Goal: Task Accomplishment & Management: Complete application form

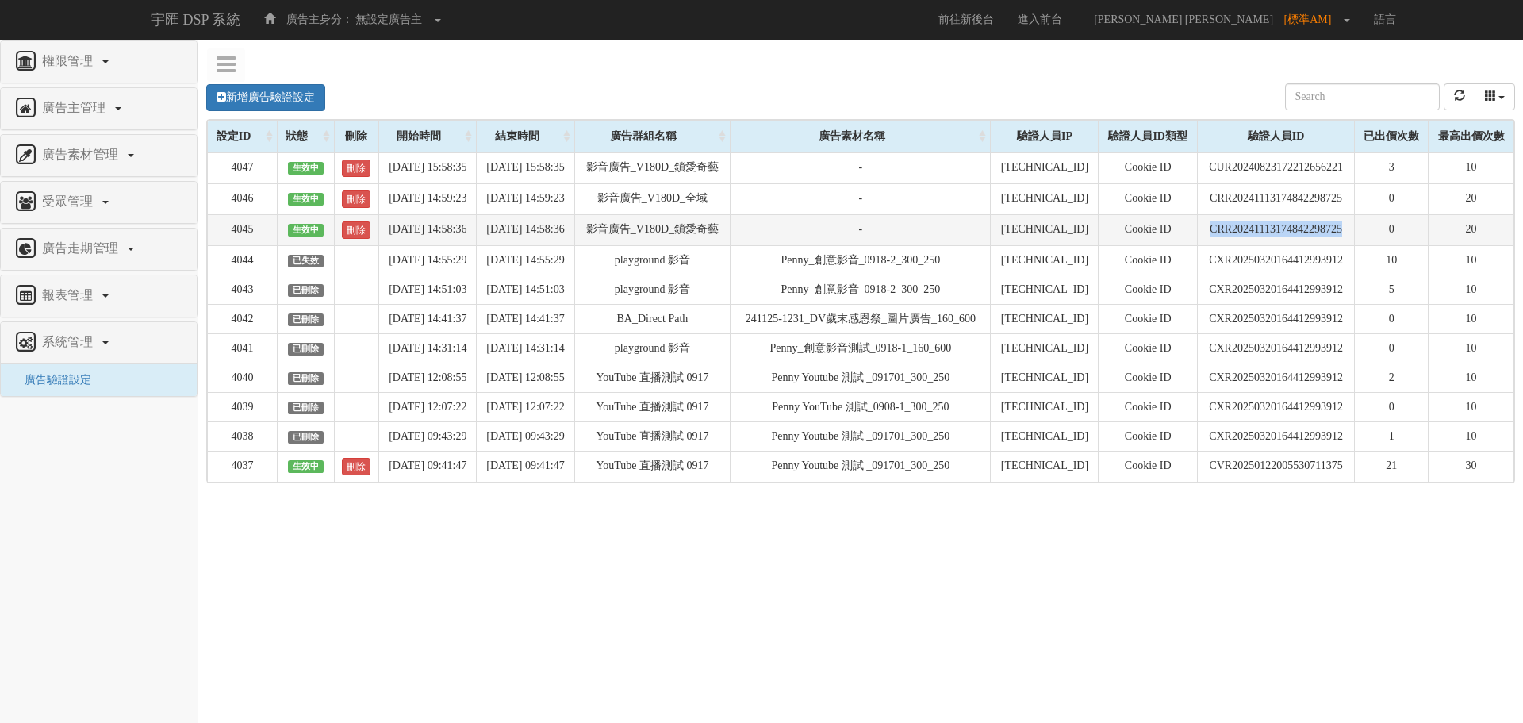
drag, startPoint x: 1206, startPoint y: 232, endPoint x: 1360, endPoint y: 232, distance: 153.9
click at [1354, 232] on td "CRR20241113174842298725" at bounding box center [1275, 229] width 157 height 31
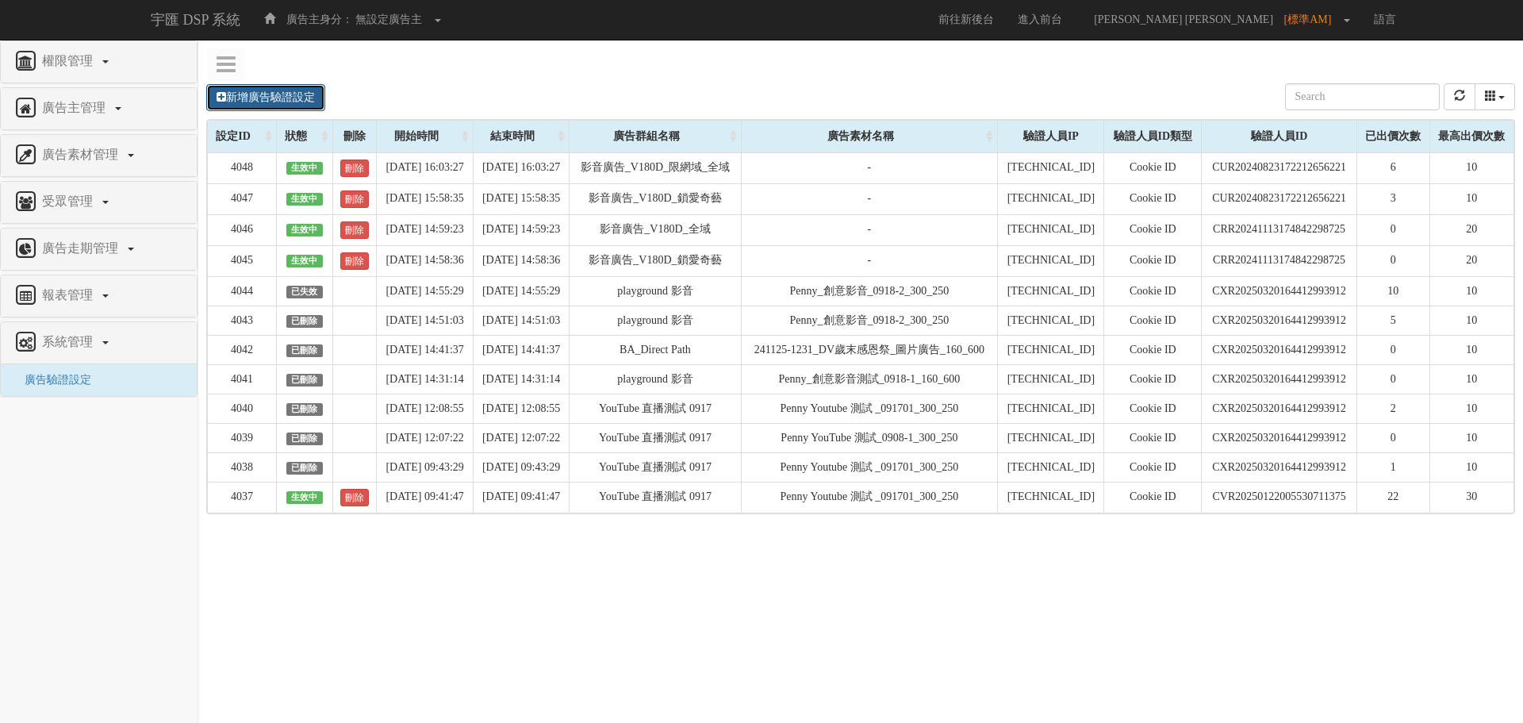
click at [262, 92] on link "新增廣告驗證設定" at bounding box center [265, 97] width 119 height 27
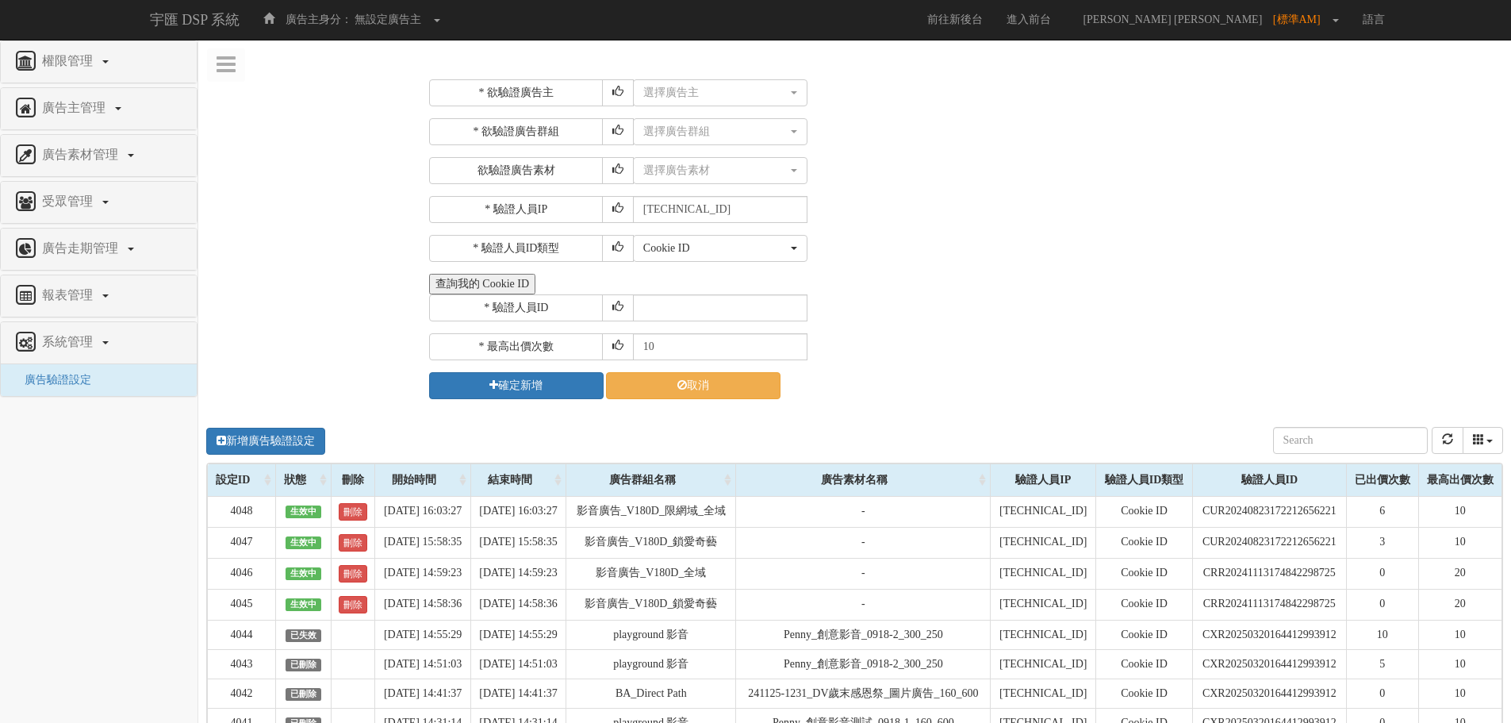
click at [474, 287] on button "查詢我的 Cookie ID" at bounding box center [482, 284] width 106 height 21
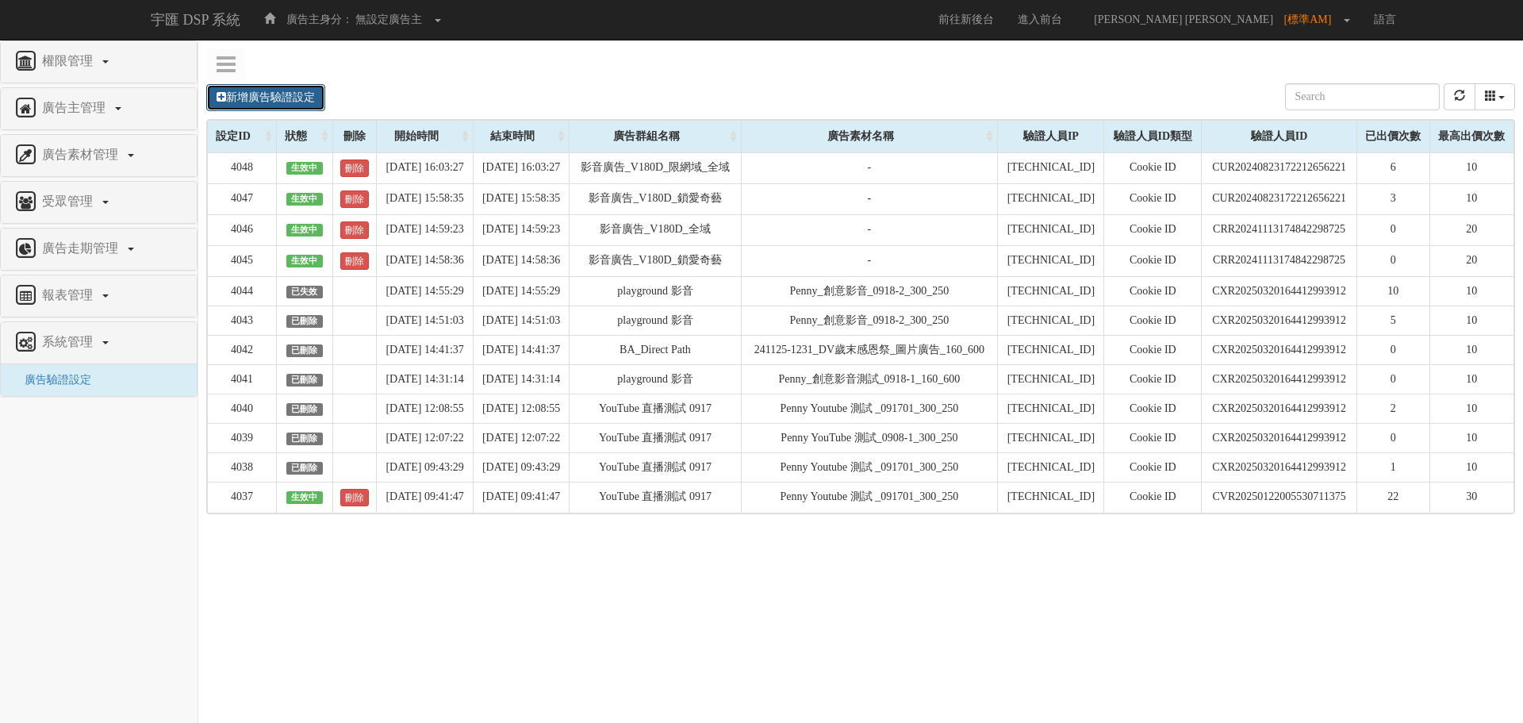
click at [281, 102] on link "新增廣告驗證設定" at bounding box center [265, 97] width 119 height 27
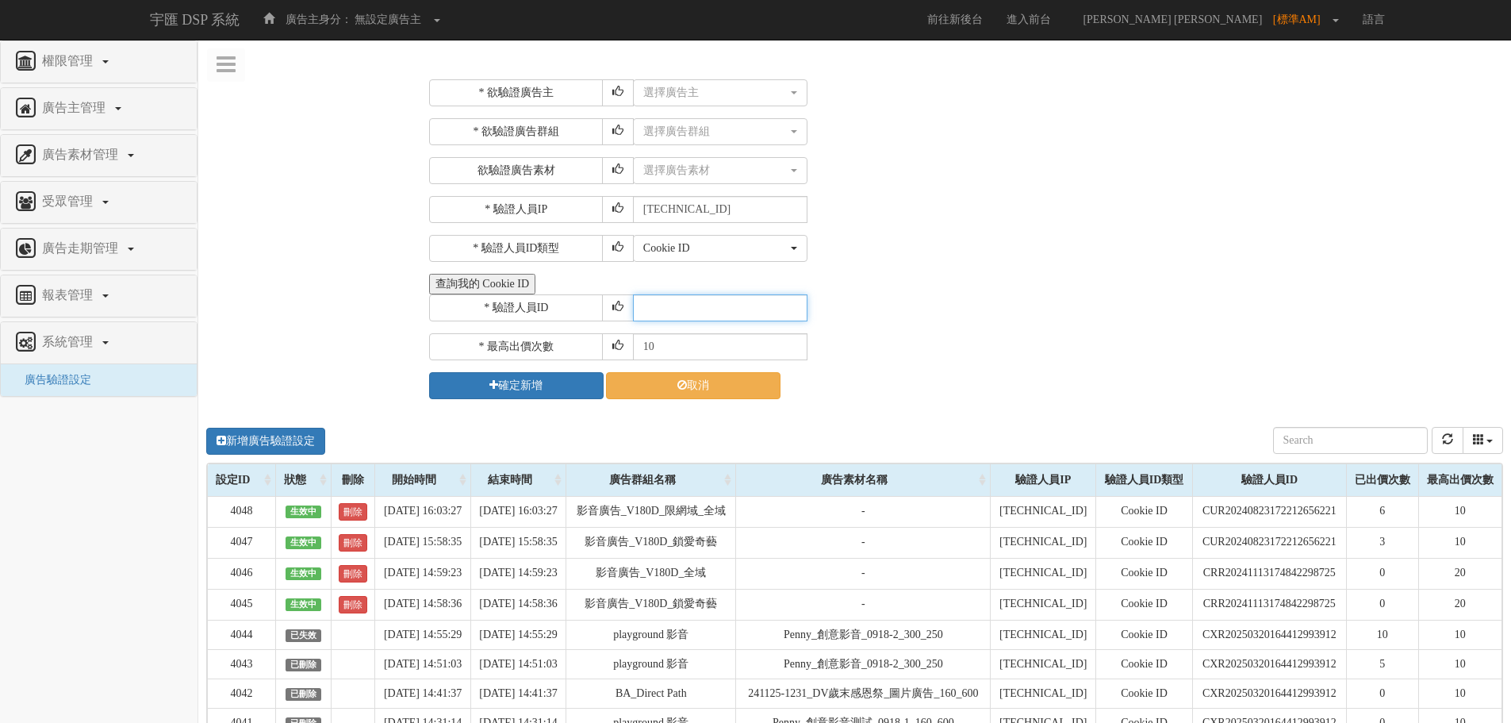
paste input "CRR20241113174842298725"
type input "CRR20241113174842298725"
click at [727, 103] on button "選擇廣告主" at bounding box center [720, 92] width 175 height 27
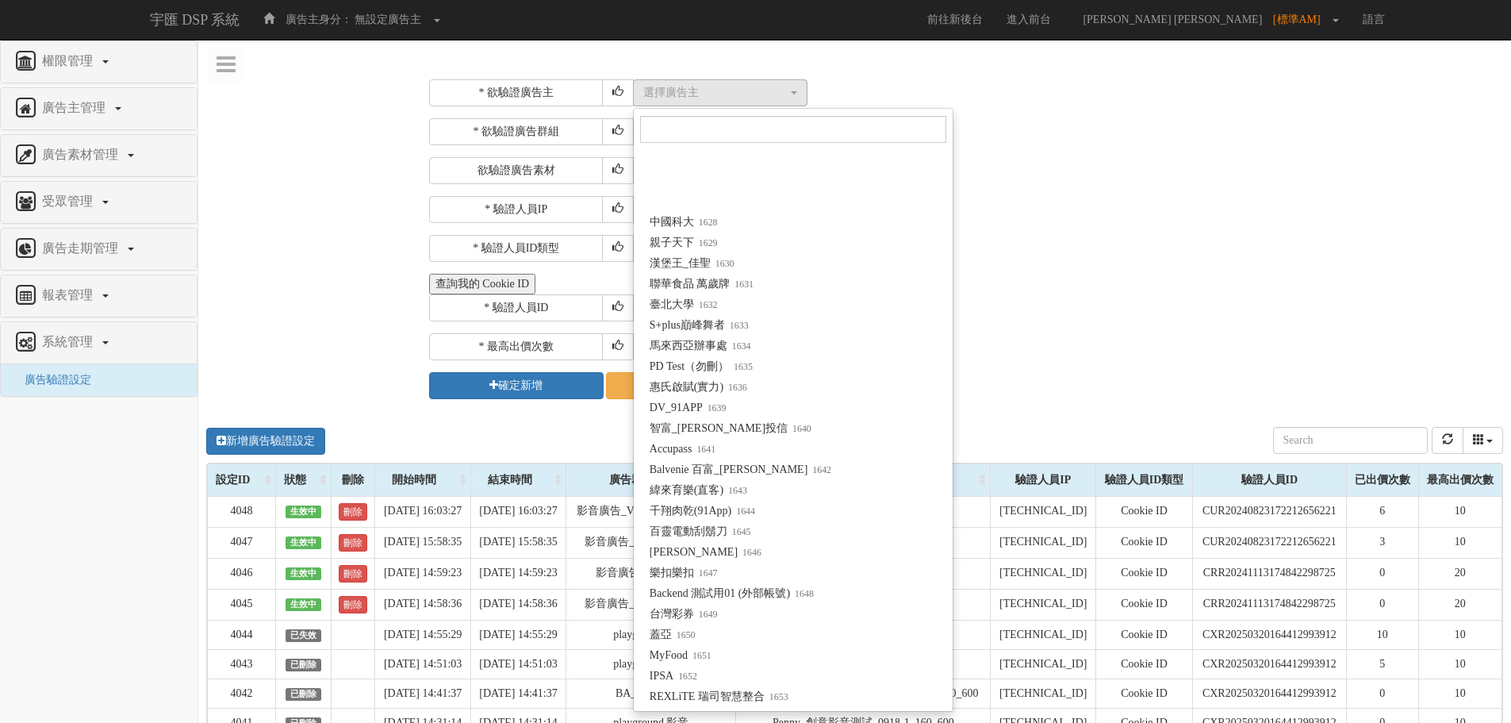
scroll to position [12844, 0]
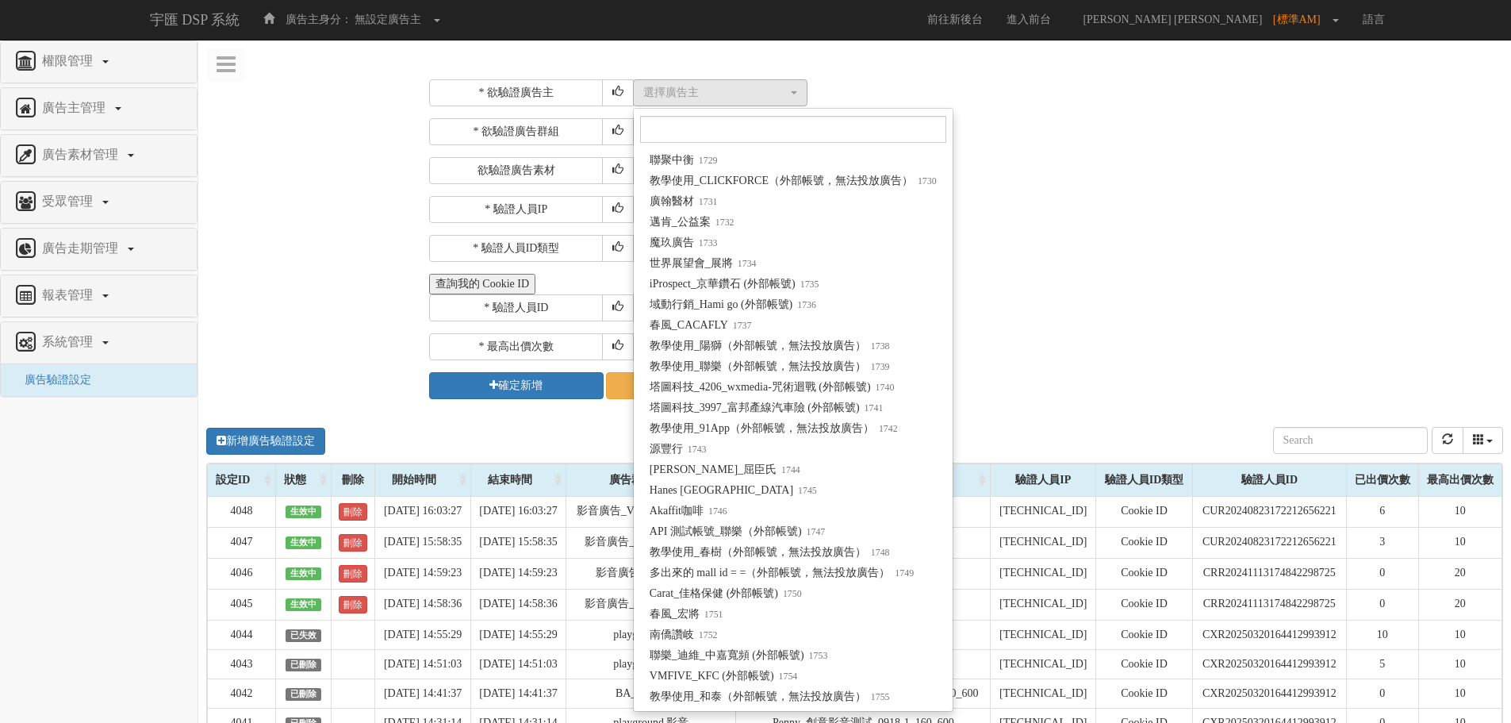
click at [1089, 210] on div "* 驗證人員IP 211.72.129.170" at bounding box center [964, 209] width 1070 height 27
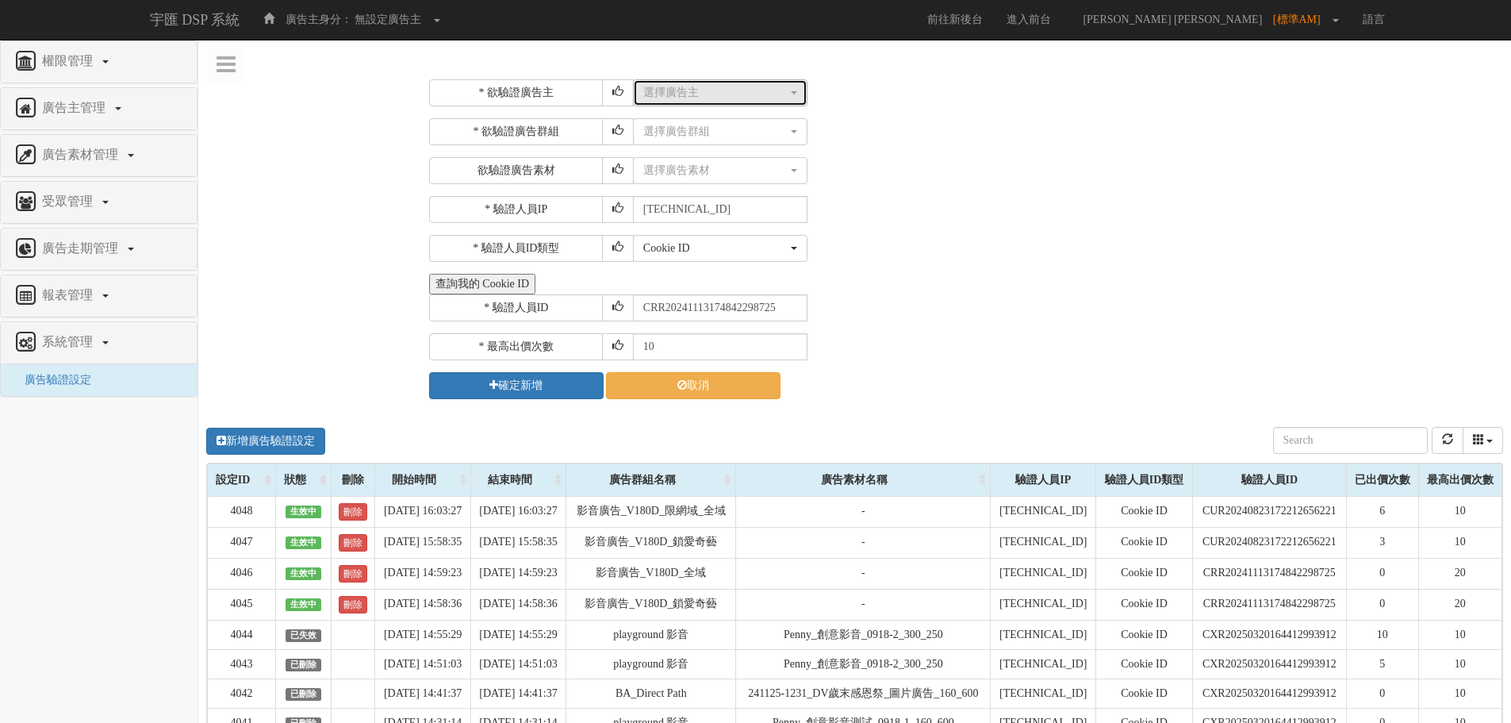
click at [735, 102] on button "選擇廣告主" at bounding box center [720, 92] width 175 height 27
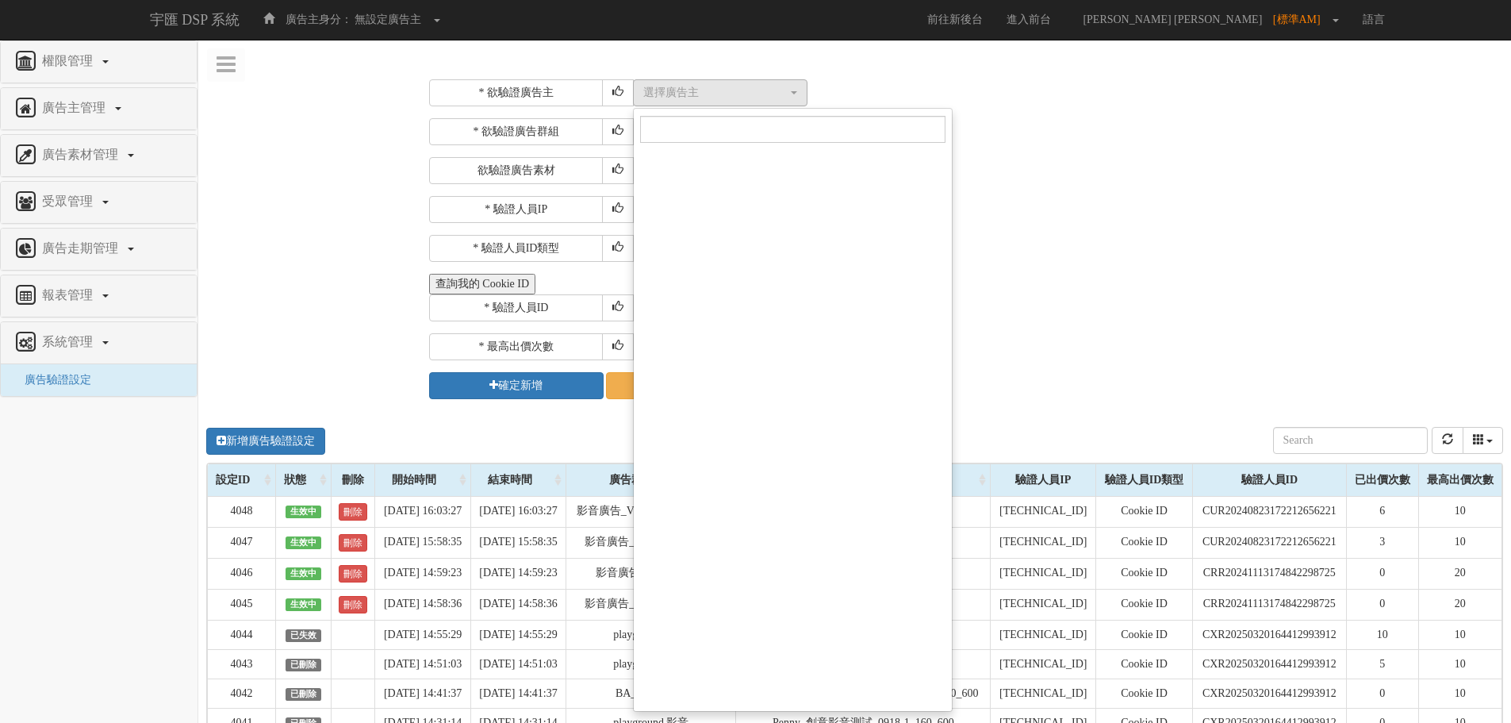
scroll to position [12844, 0]
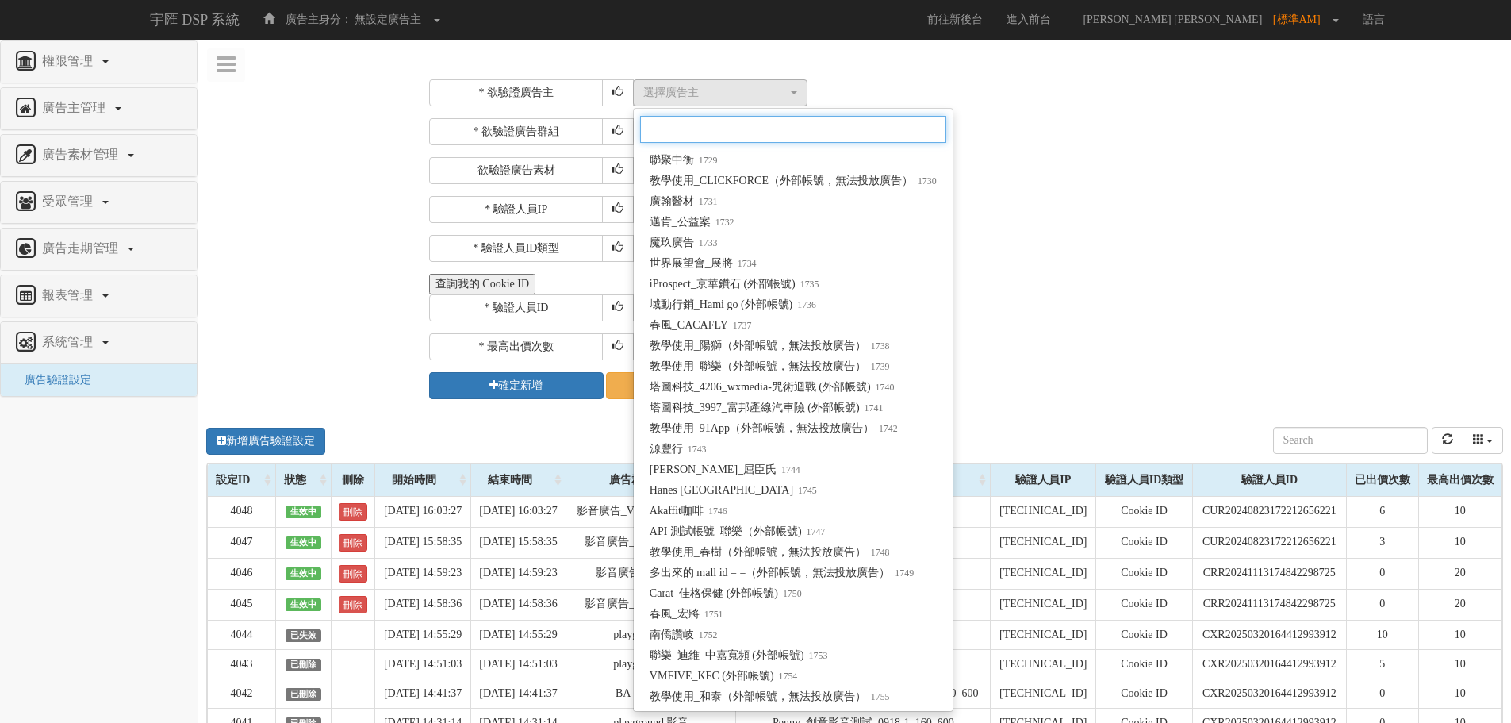
paste input "Fitflop"
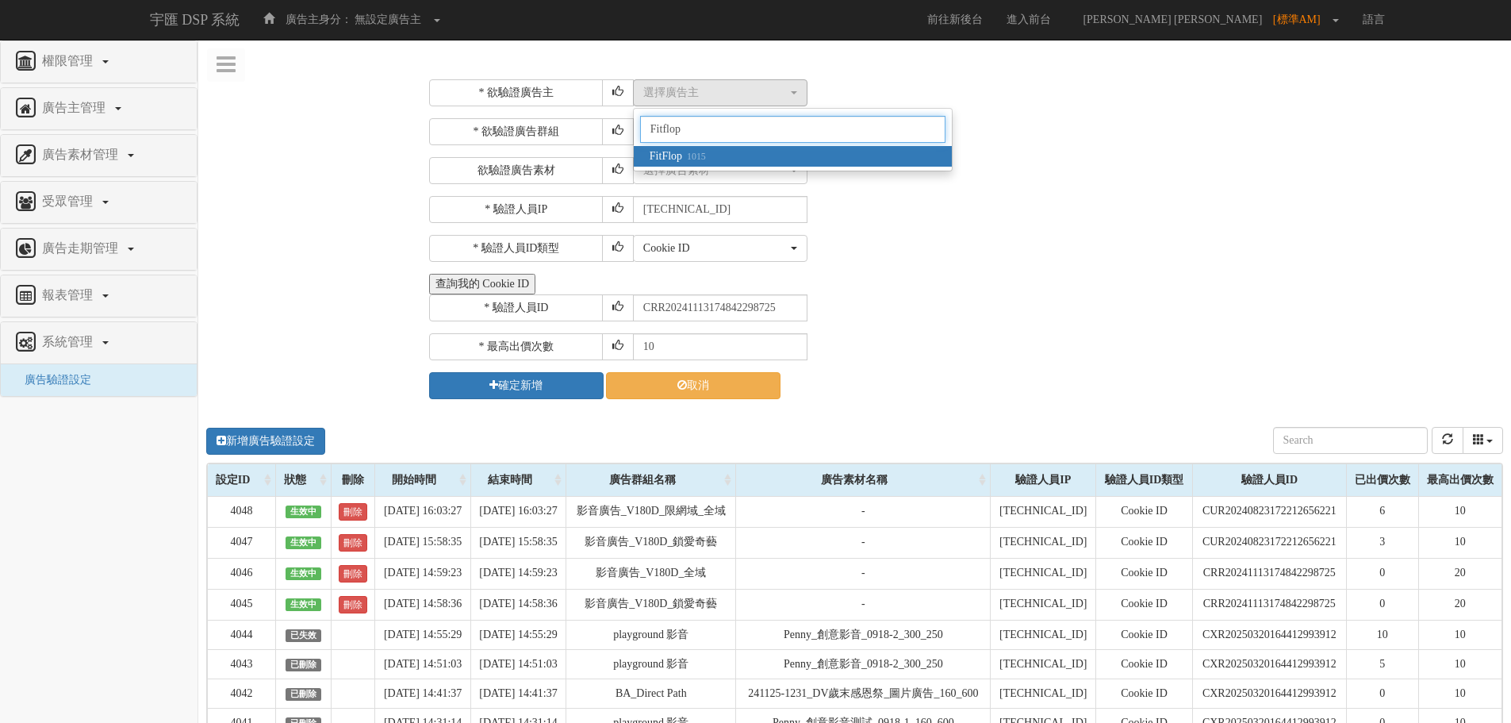
type input "Fitflop"
click at [1041, 261] on div "Cookie ID ADID IDFA Cookie ID" at bounding box center [1066, 248] width 866 height 27
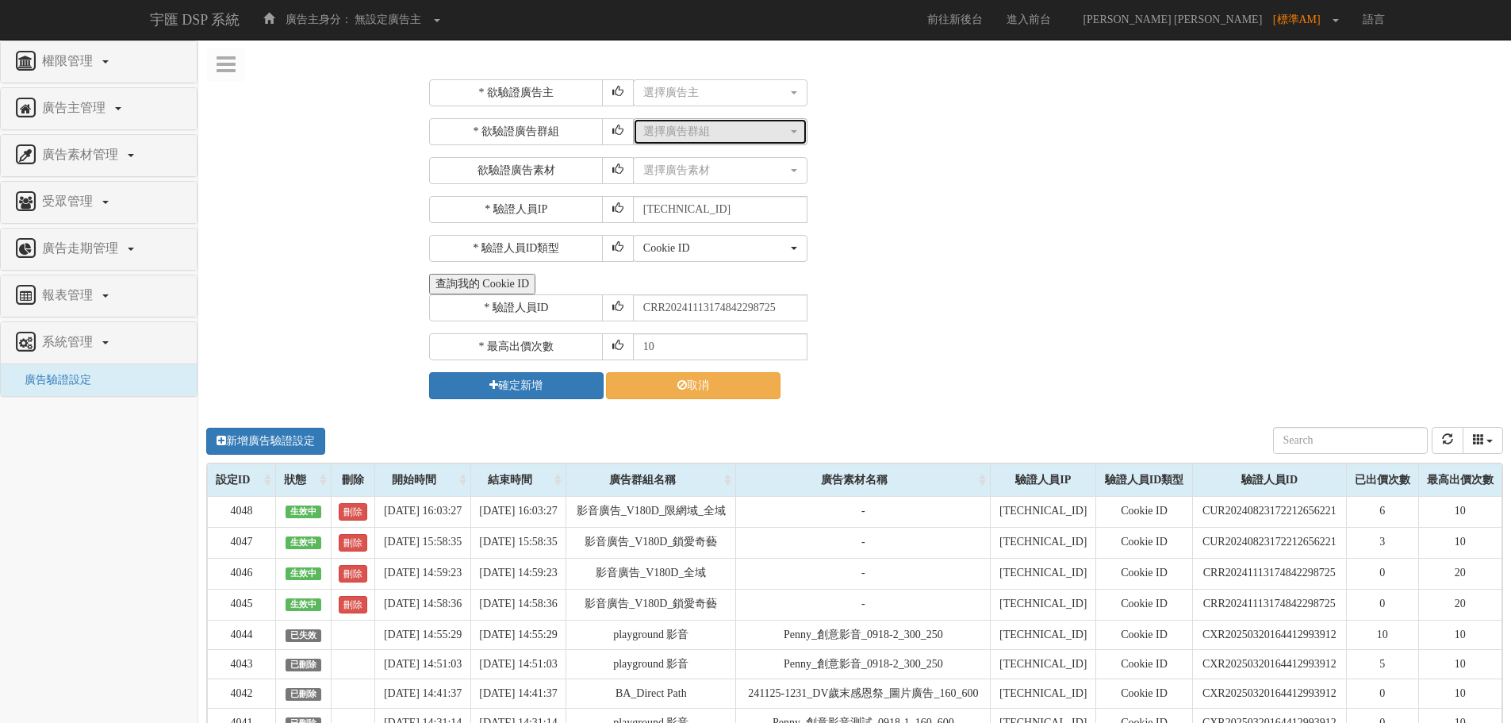
click at [727, 135] on div "選擇廣告群組" at bounding box center [715, 132] width 144 height 16
paste input "Fitflop"
type input "Fitflop"
click at [753, 197] on li "No results matched "Fitflop"" at bounding box center [720, 195] width 165 height 21
click at [708, 89] on div "選擇廣告主" at bounding box center [715, 93] width 144 height 16
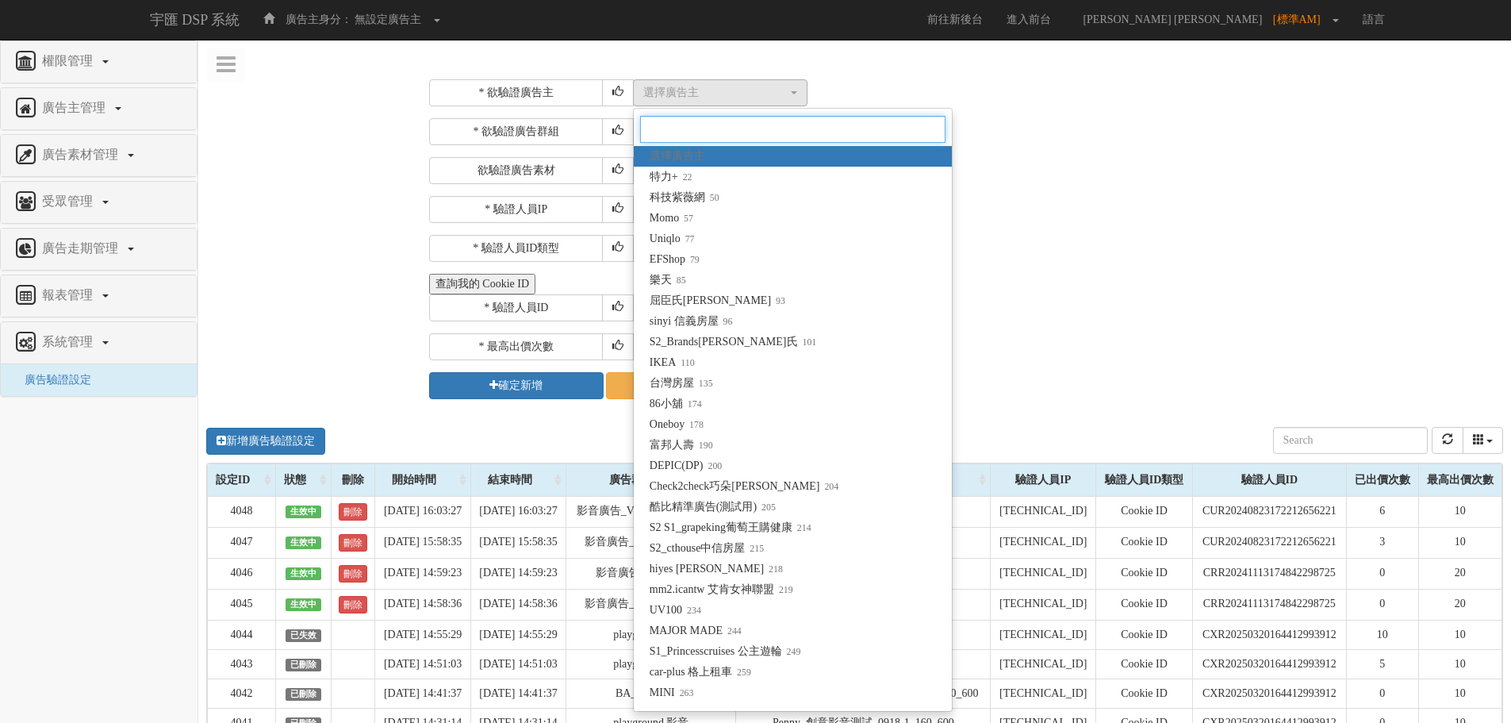
paste input "Fitflop"
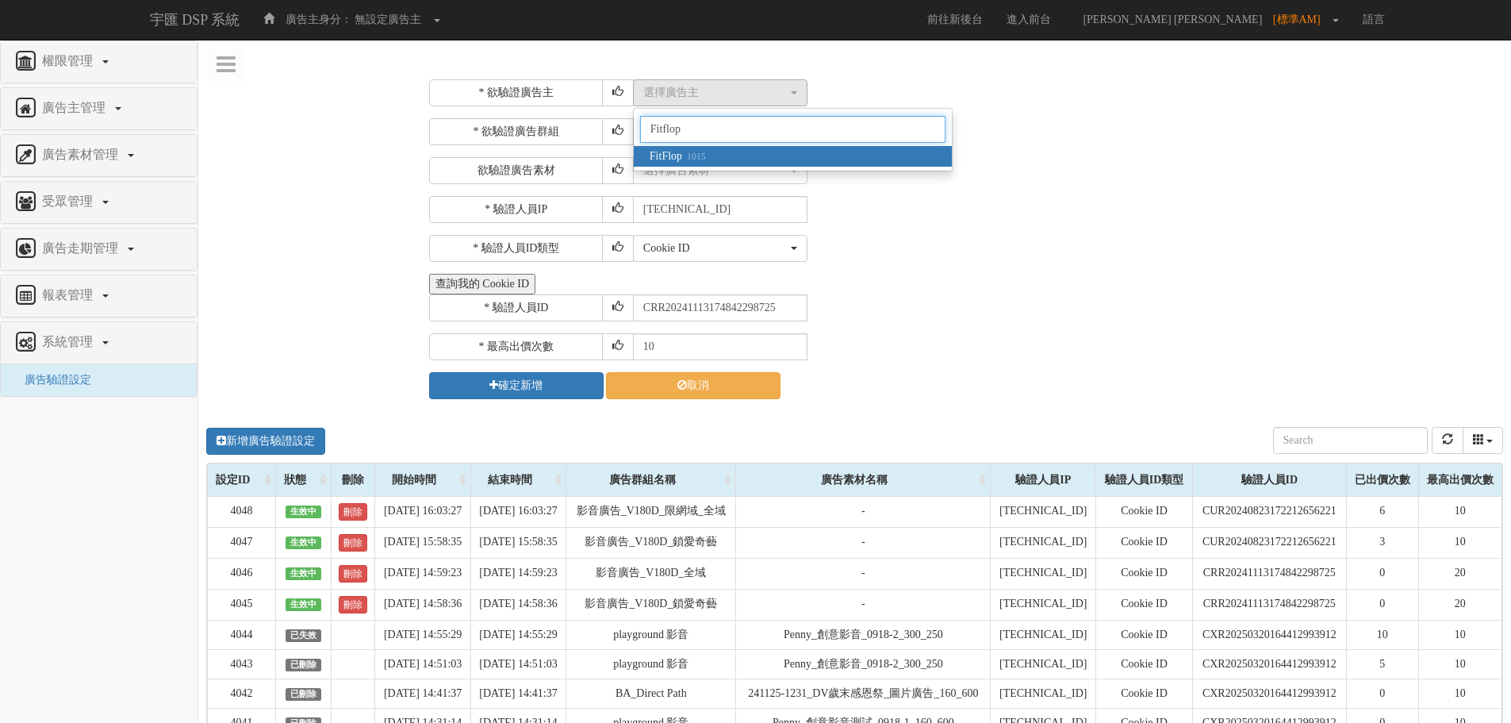
type input "Fitflop"
click at [1037, 264] on div "* 欲驗證廣告主 選擇廣告主 特力+ 科技紫薇網 Momo Uniqlo EFShop 樂天 屈臣氏Watsons sinyi 信義房屋 S2_Brands白…" at bounding box center [964, 239] width 1070 height 320
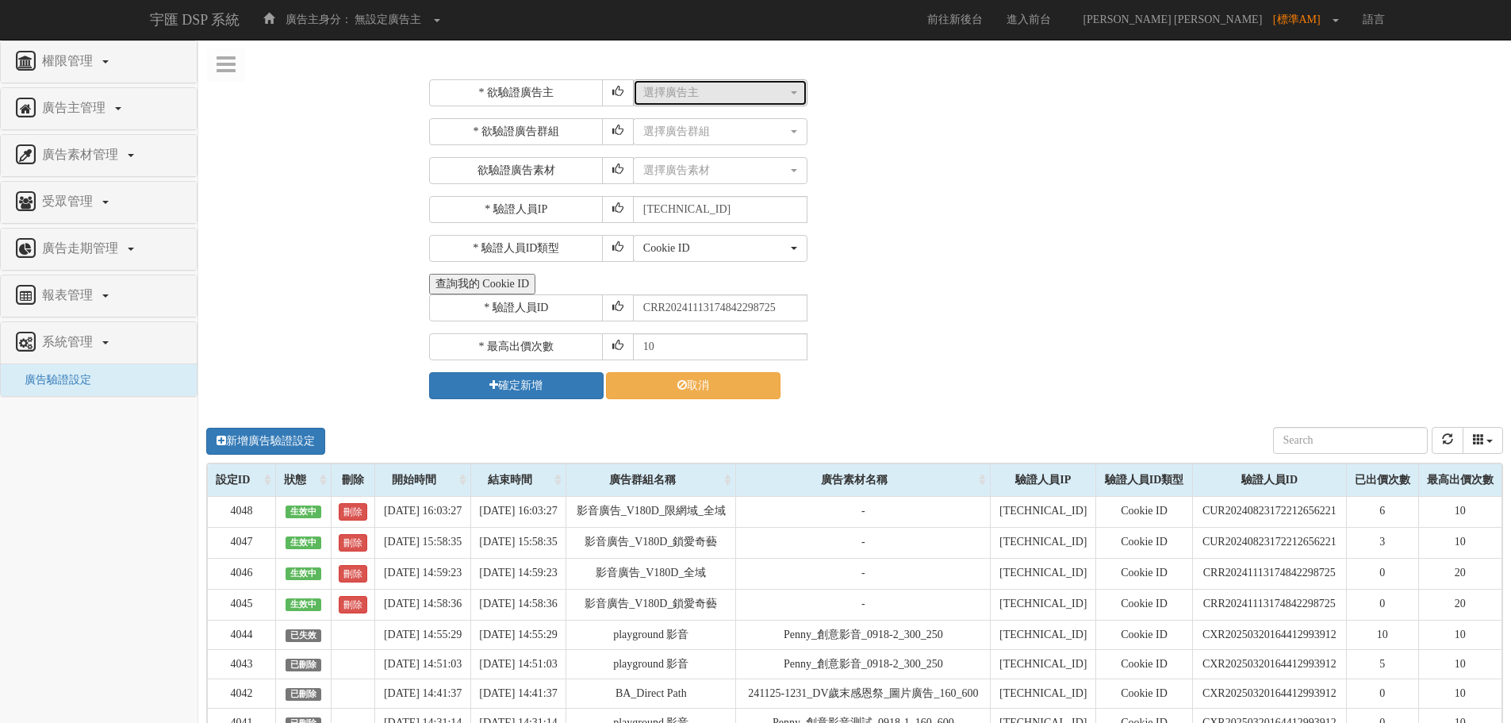
click at [728, 95] on div "選擇廣告主" at bounding box center [715, 93] width 144 height 16
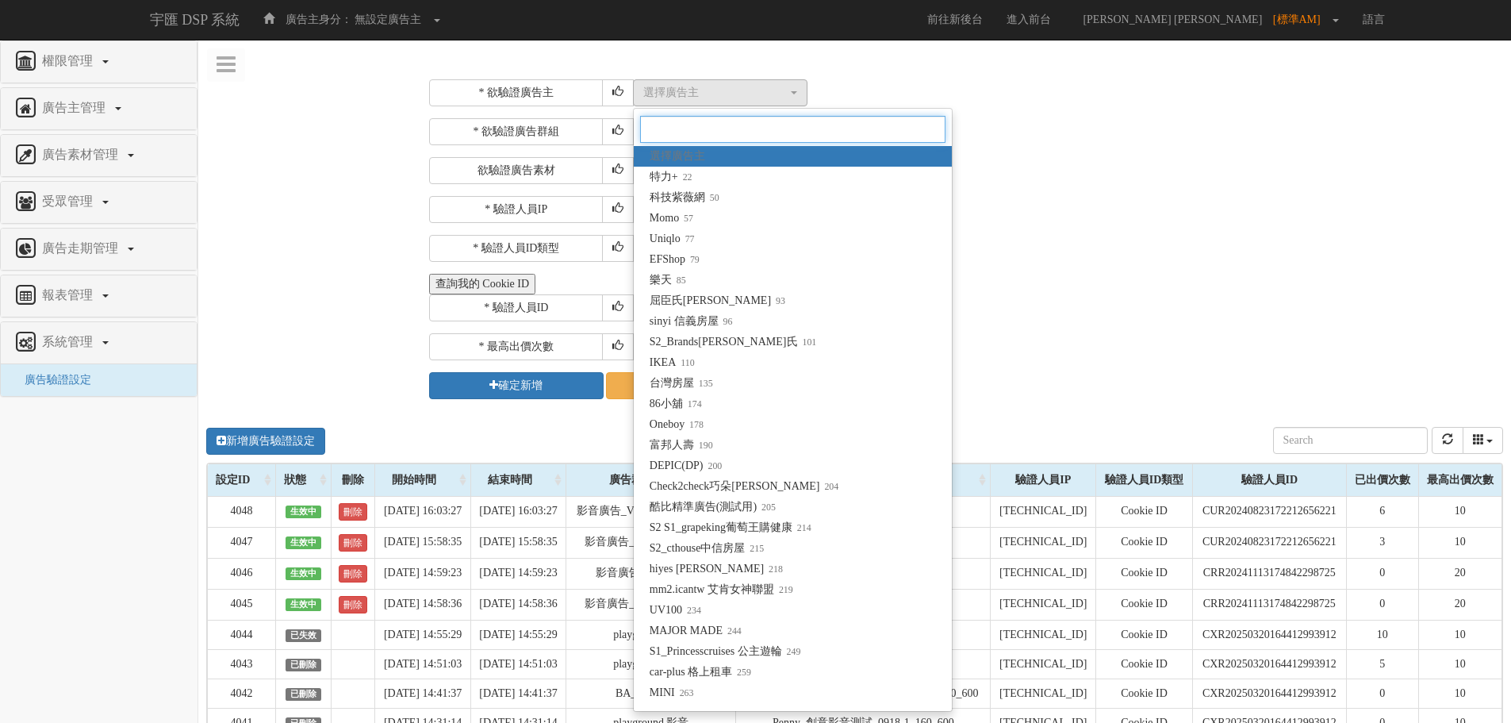
paste input "Fitflop"
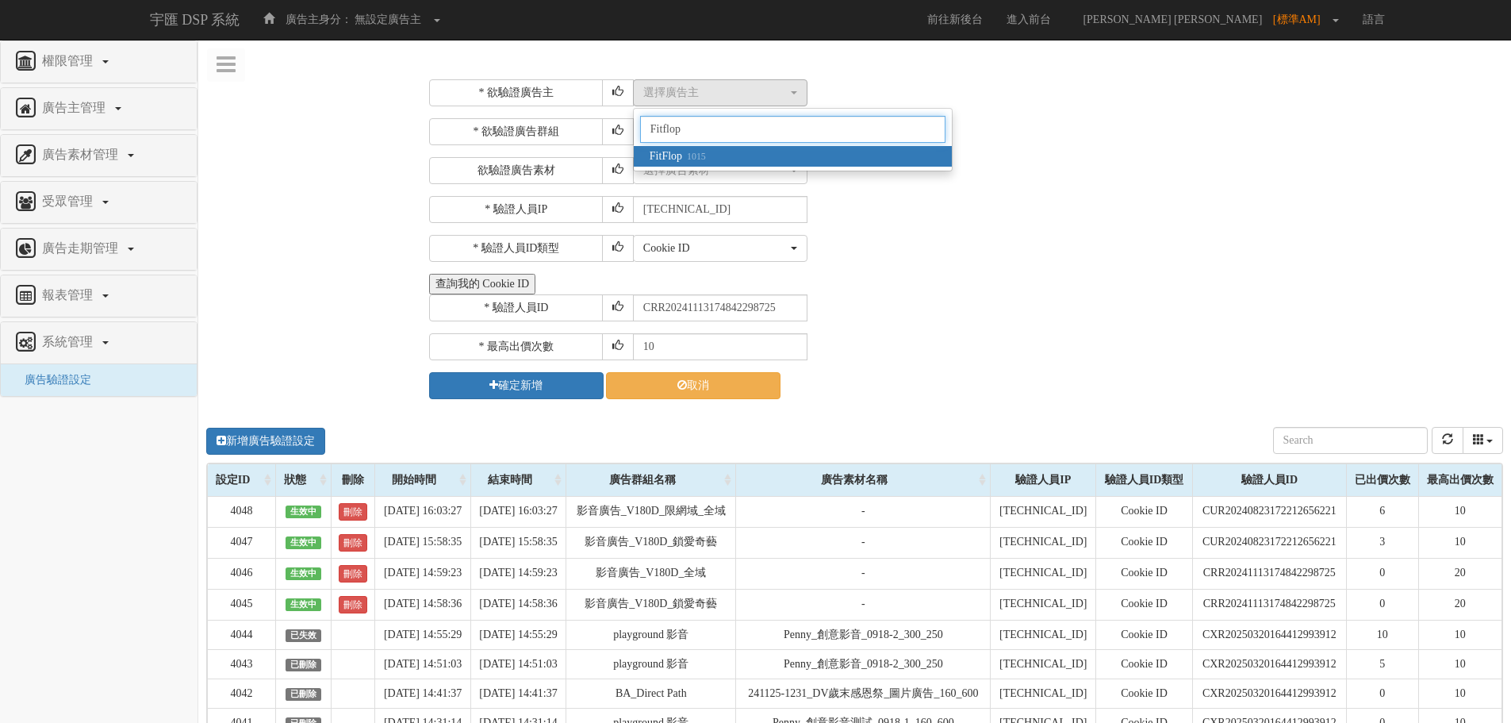
type input "Fitflop"
click at [673, 161] on span "FitFlop 1015" at bounding box center [678, 156] width 56 height 16
select select "1015"
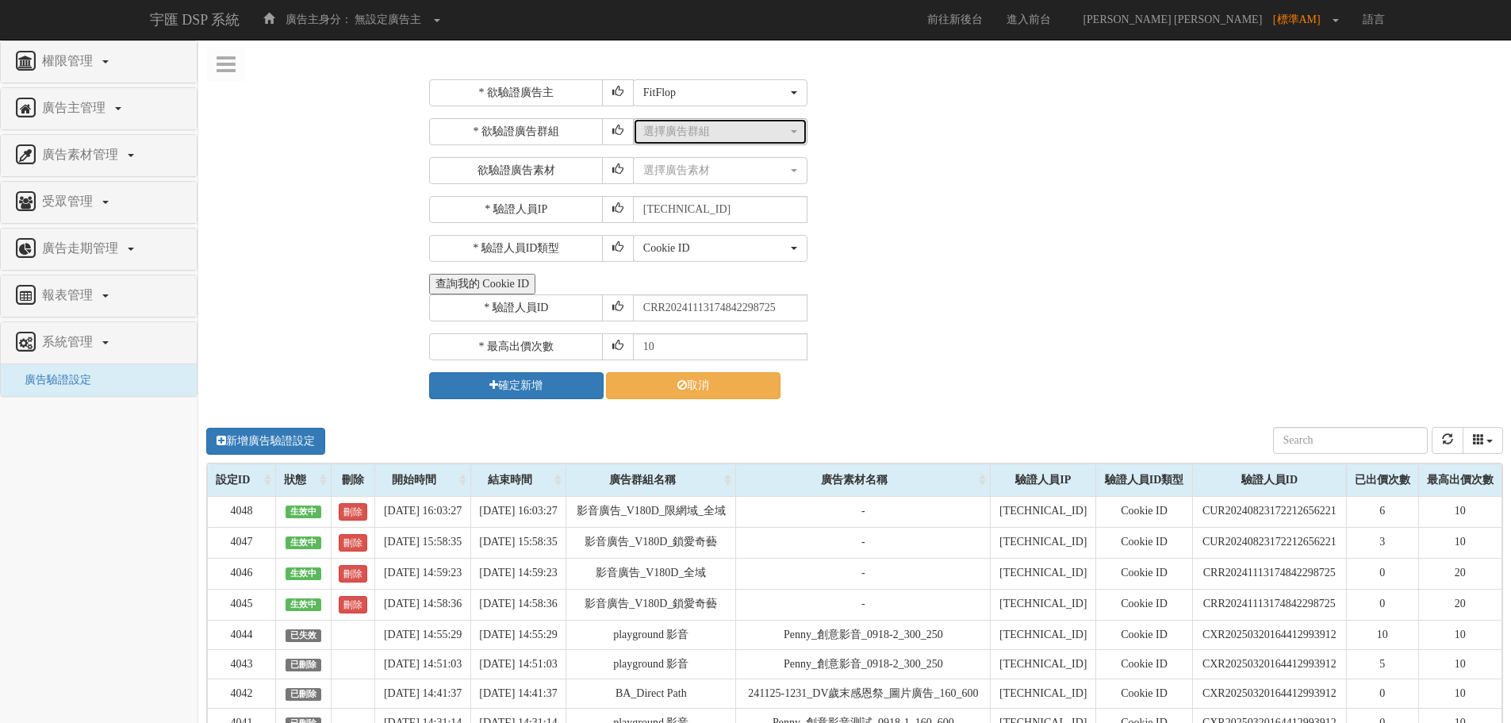
click at [732, 135] on div "選擇廣告群組" at bounding box center [715, 132] width 144 height 16
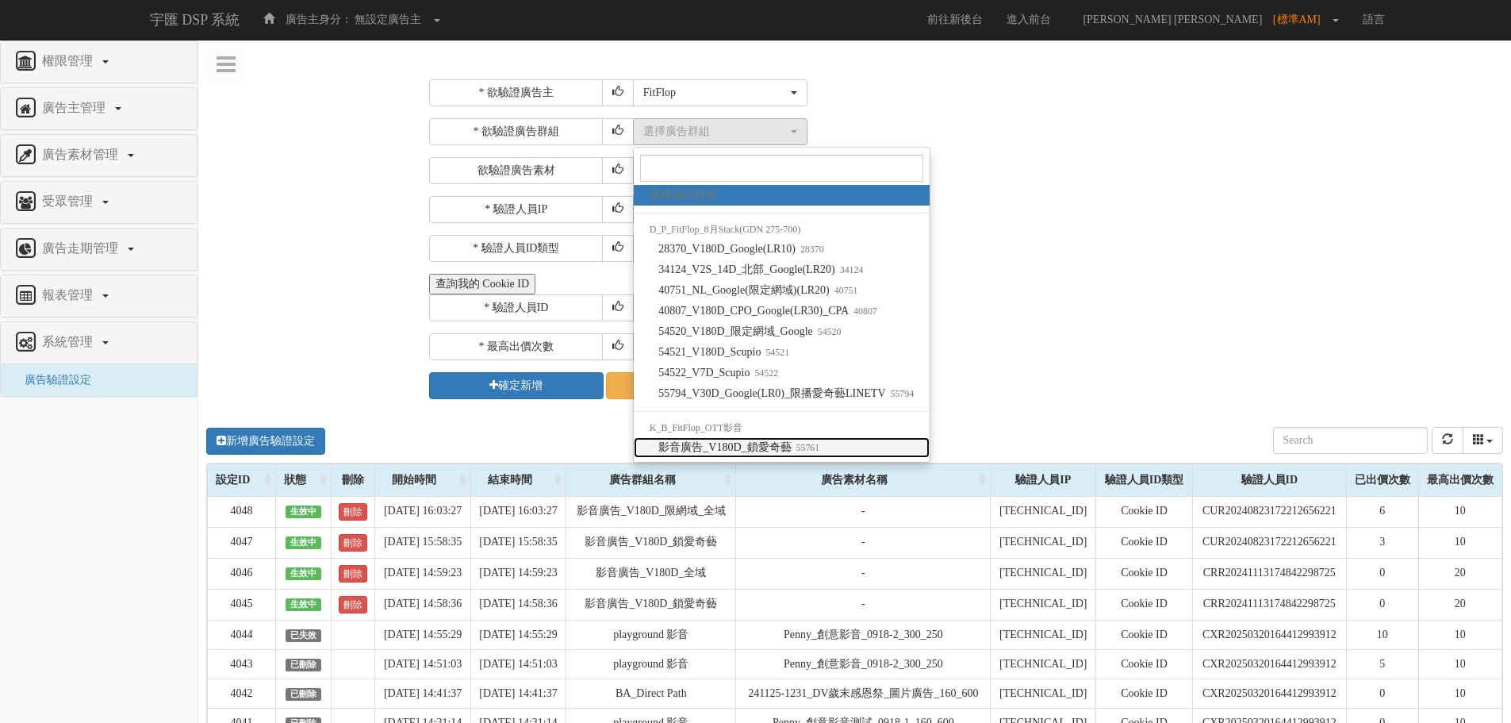
click at [784, 445] on span "影音廣告_V180D_鎖愛奇藝 55761" at bounding box center [738, 447] width 161 height 16
select select "55761"
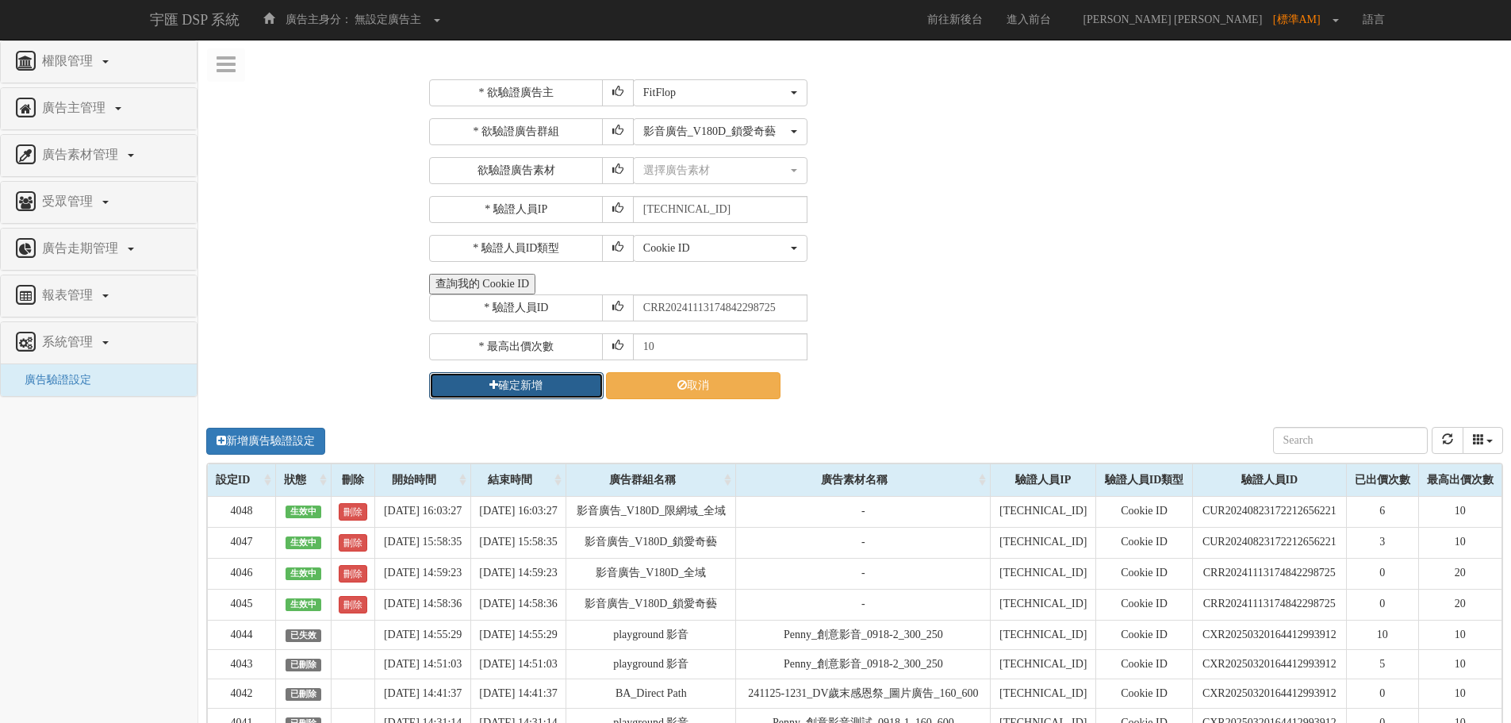
click at [524, 393] on button "確定新增" at bounding box center [516, 385] width 175 height 27
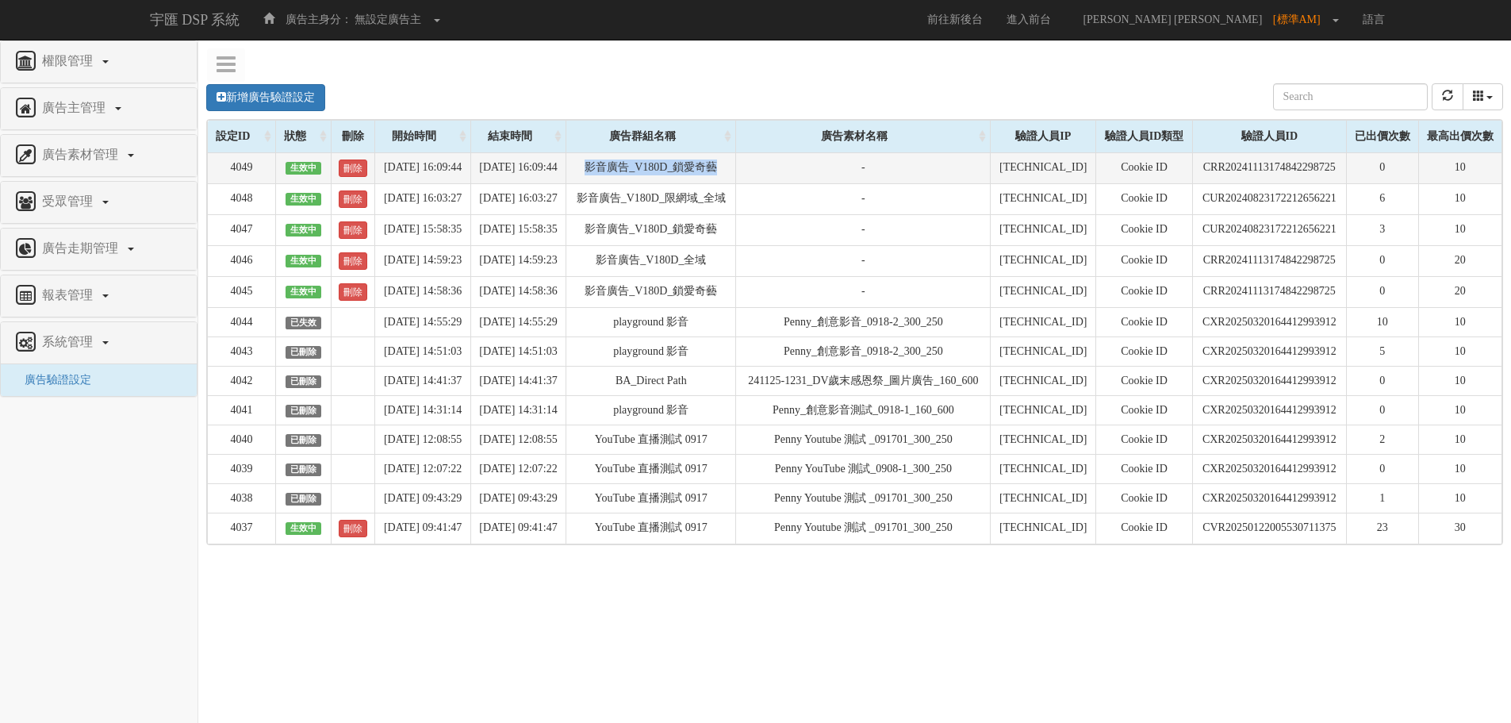
drag, startPoint x: 618, startPoint y: 177, endPoint x: 748, endPoint y: 179, distance: 130.1
click at [736, 179] on td "影音廣告_V180D_鎖愛奇藝" at bounding box center [651, 167] width 170 height 31
drag, startPoint x: 1453, startPoint y: 170, endPoint x: 1203, endPoint y: 185, distance: 250.3
click at [1203, 183] on tr "4049 生效中 刪除 2025-09-18 16:09:44 2025-09-19 16:09:44 影音廣告_V180D_鎖愛奇藝 - 211.72.12…" at bounding box center [855, 167] width 1295 height 31
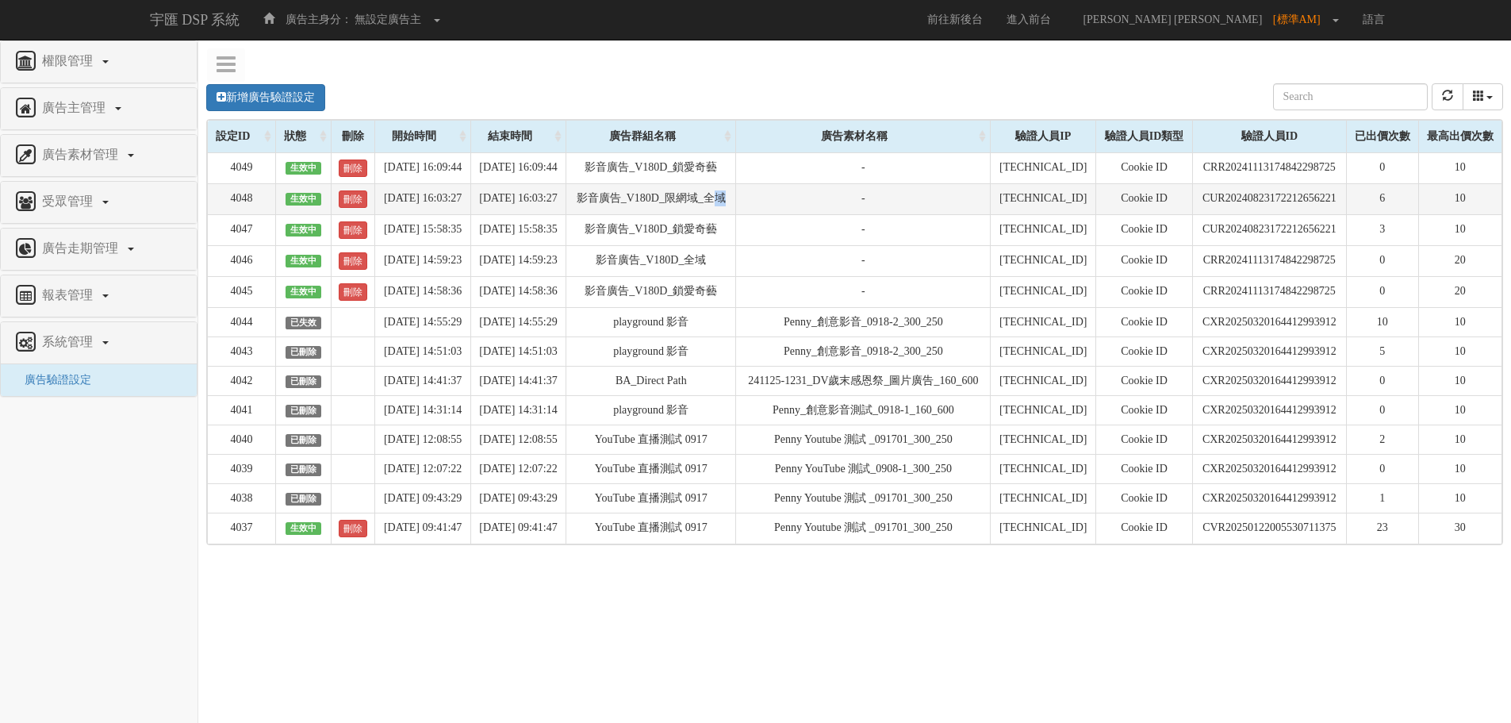
drag, startPoint x: 639, startPoint y: 221, endPoint x: 736, endPoint y: 224, distance: 97.6
click at [736, 214] on td "影音廣告_V180D_限網域_全域" at bounding box center [651, 198] width 170 height 31
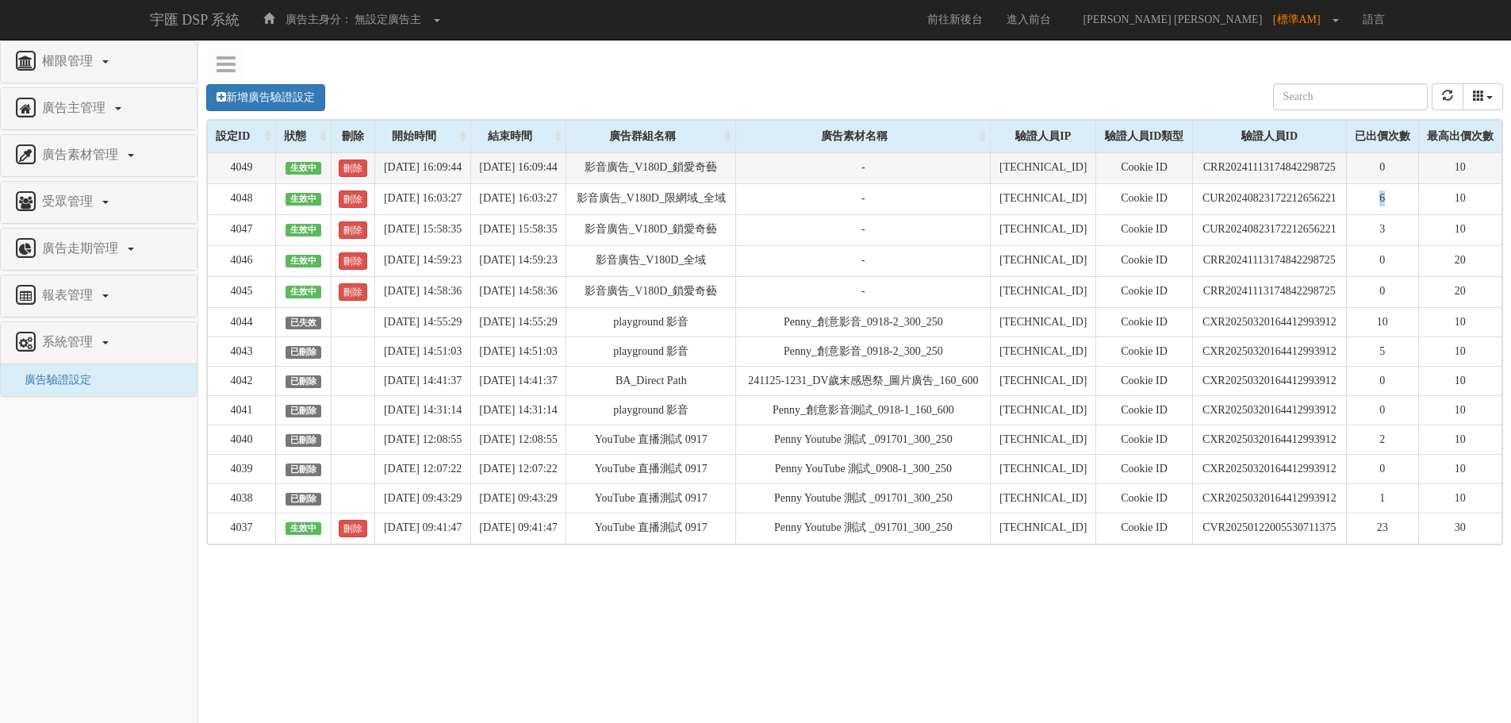
drag, startPoint x: 1375, startPoint y: 213, endPoint x: 1393, endPoint y: 195, distance: 25.2
click at [1394, 214] on td "6" at bounding box center [1382, 198] width 72 height 31
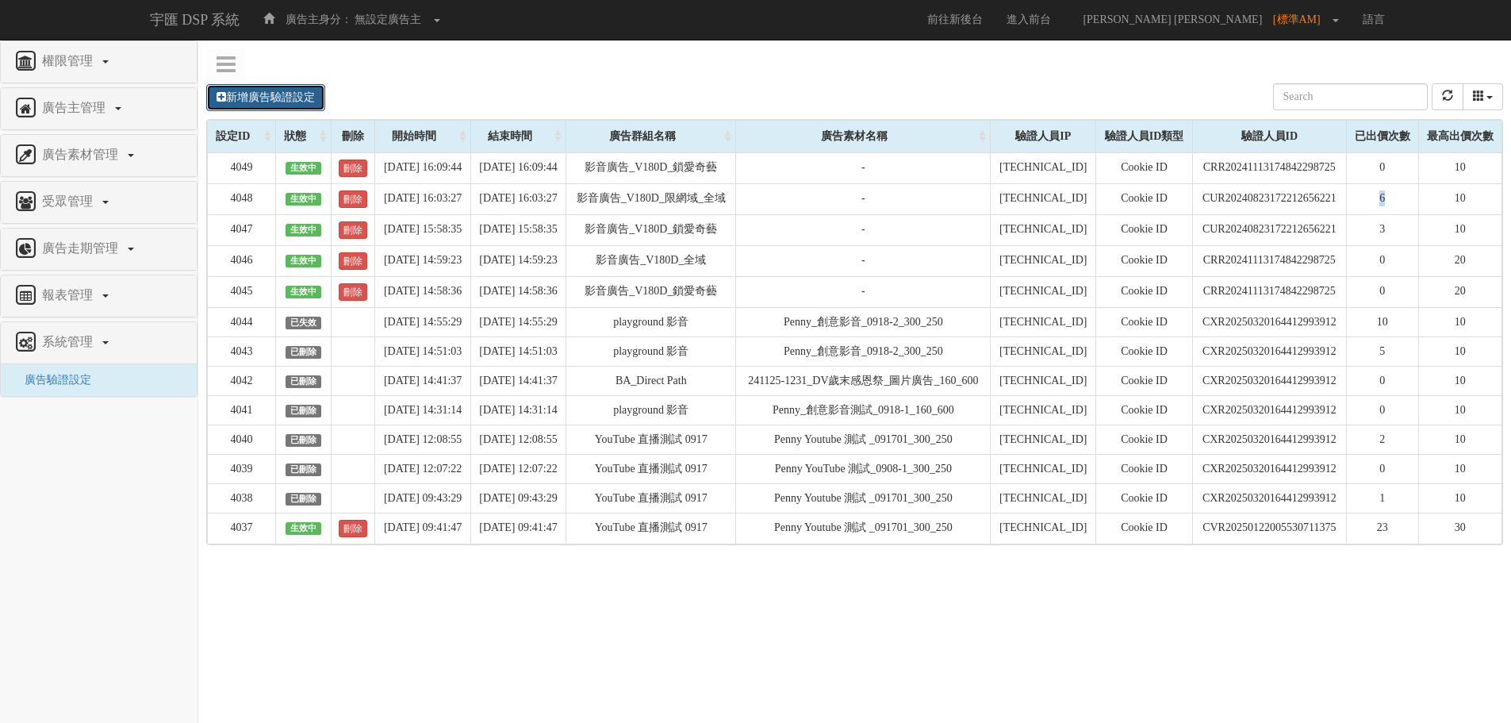
click at [259, 101] on link "新增廣告驗證設定" at bounding box center [265, 97] width 119 height 27
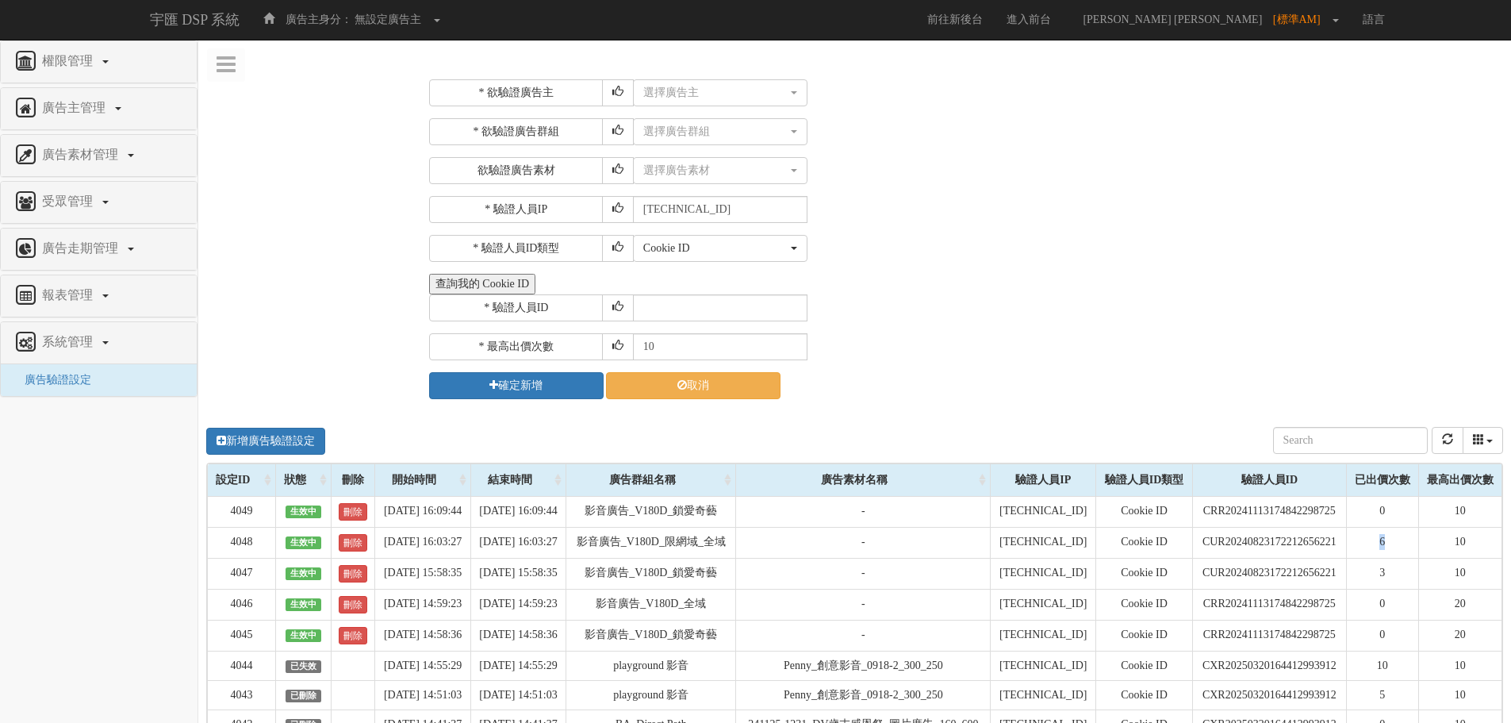
click at [496, 286] on button "查詢我的 Cookie ID" at bounding box center [482, 284] width 106 height 21
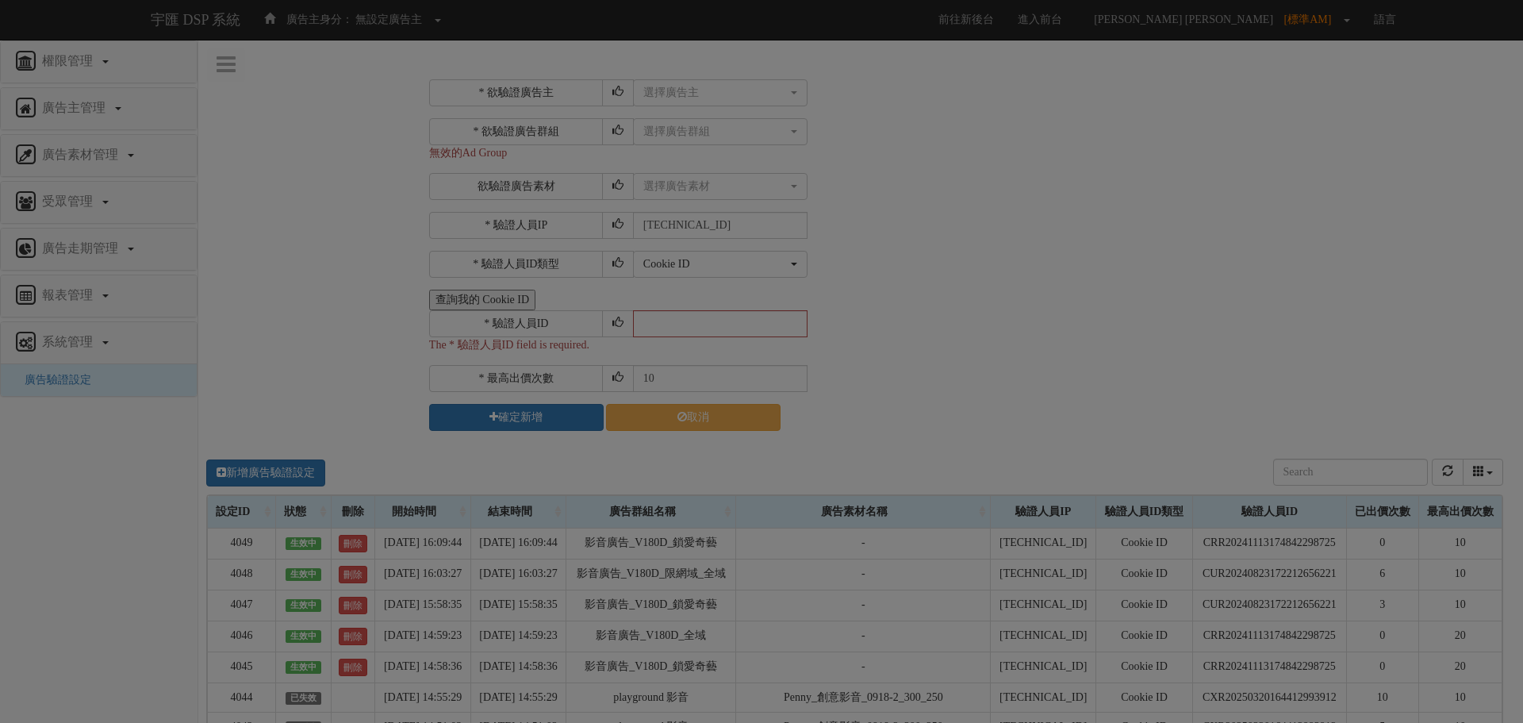
click at [972, 443] on div "Loading" at bounding box center [761, 361] width 1523 height 723
click at [1086, 282] on div "Loading" at bounding box center [761, 361] width 1523 height 723
click at [1202, 547] on div "Loading" at bounding box center [761, 361] width 1523 height 723
drag, startPoint x: 1341, startPoint y: 535, endPoint x: 1215, endPoint y: 539, distance: 126.2
click at [1215, 539] on div "Loading" at bounding box center [761, 361] width 1523 height 723
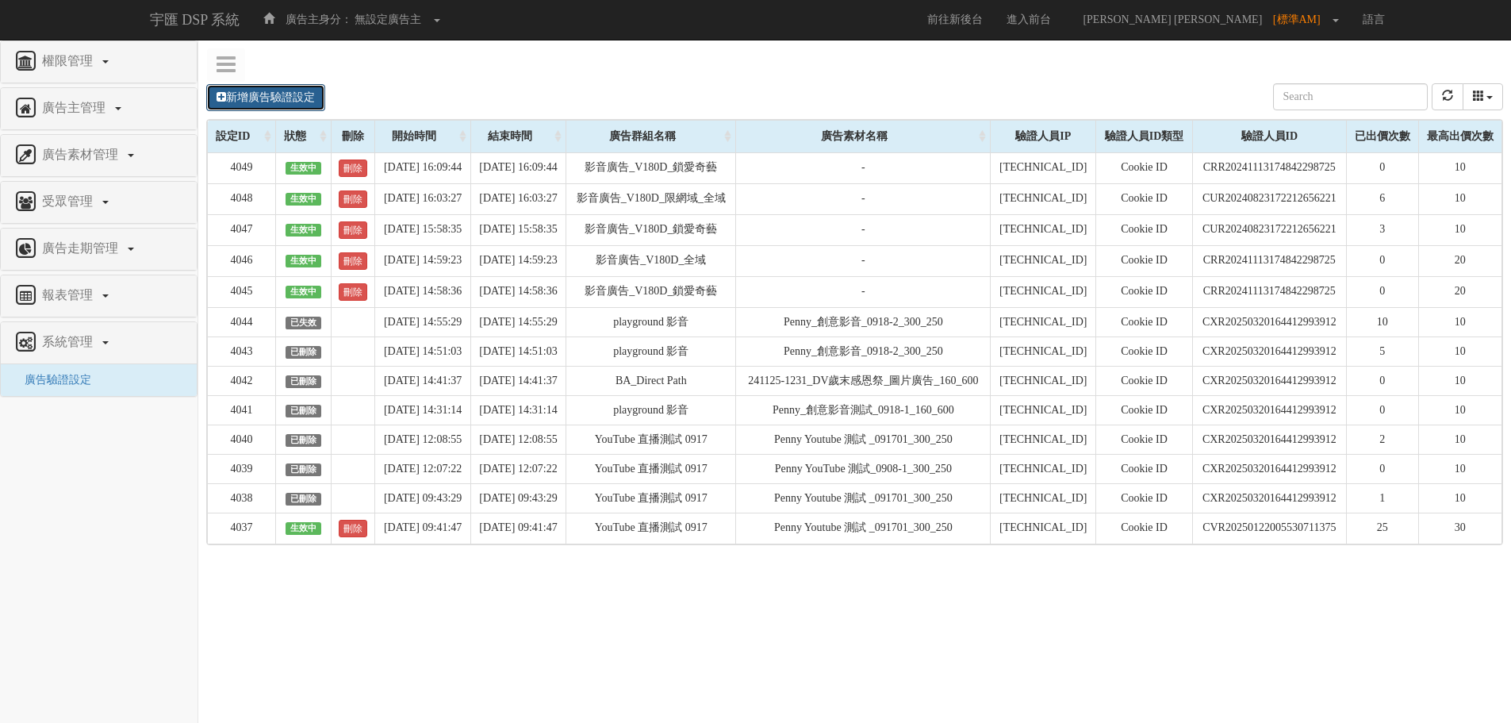
click at [248, 94] on link "新增廣告驗證設定" at bounding box center [265, 97] width 119 height 27
click at [255, 98] on link "新增廣告驗證設定" at bounding box center [265, 97] width 119 height 27
click at [240, 95] on link "新增廣告驗證設定" at bounding box center [265, 97] width 119 height 27
